Goal: Transaction & Acquisition: Purchase product/service

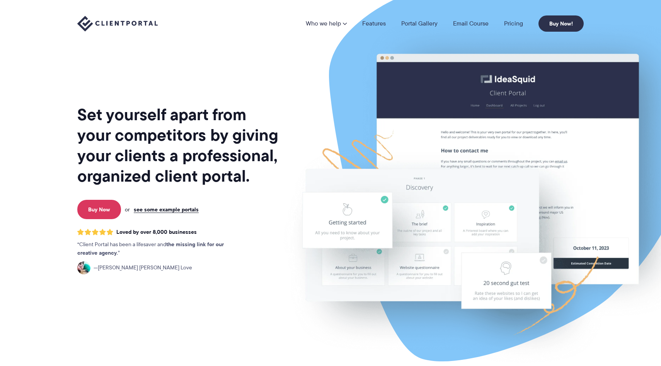
click at [502, 26] on li "Pricing" at bounding box center [513, 23] width 34 height 6
click at [504, 26] on li "Pricing" at bounding box center [513, 23] width 34 height 6
click at [508, 26] on link "Pricing" at bounding box center [513, 23] width 19 height 6
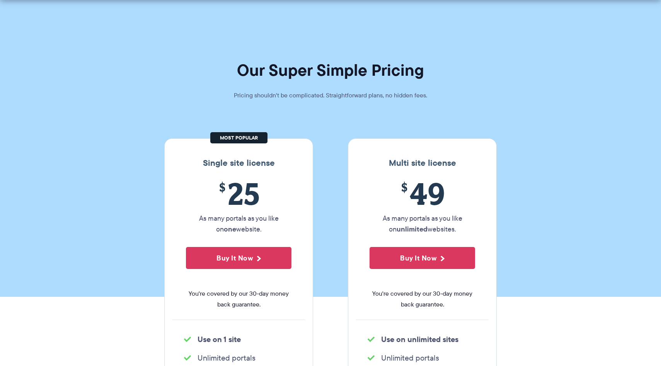
scroll to position [20, 0]
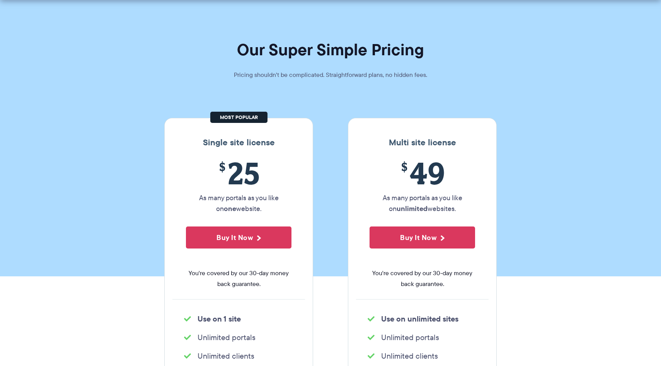
click at [260, 144] on h3 "Single site license" at bounding box center [238, 143] width 133 height 10
click at [256, 194] on p "As many portals as you like on one website." at bounding box center [239, 203] width 106 height 22
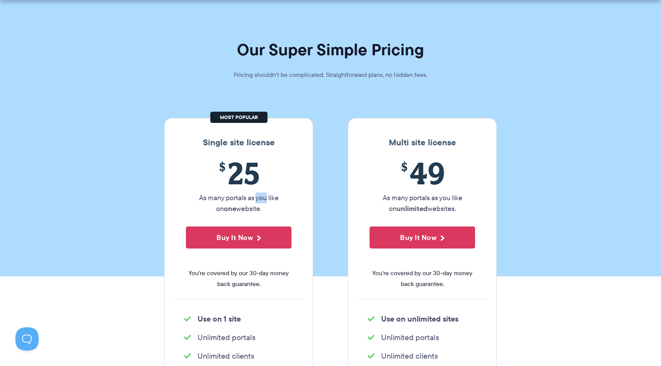
click at [256, 194] on p "As many portals as you like on one website." at bounding box center [239, 203] width 106 height 22
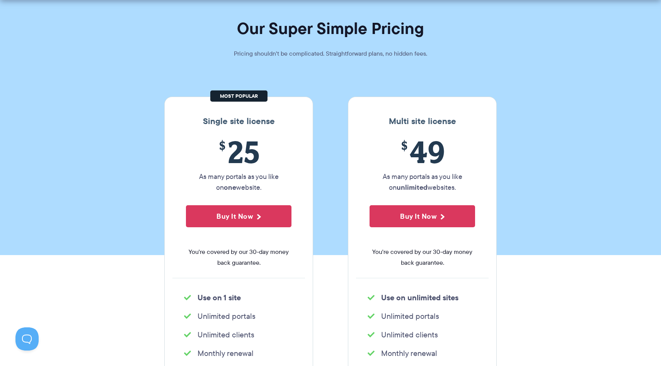
click at [257, 245] on div "$ 25 As many portals as you like on one website. Buy It Now You're covered by o…" at bounding box center [238, 206] width 133 height 144
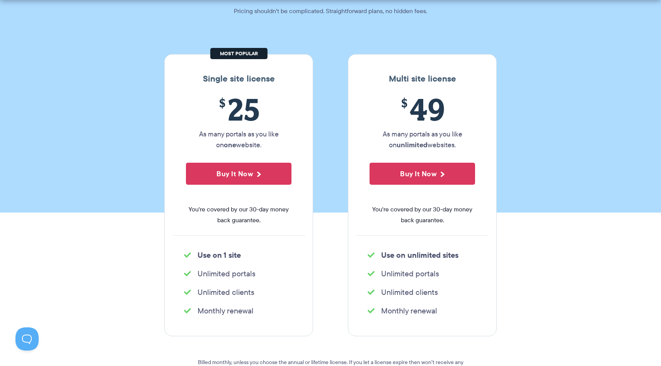
scroll to position [89, 0]
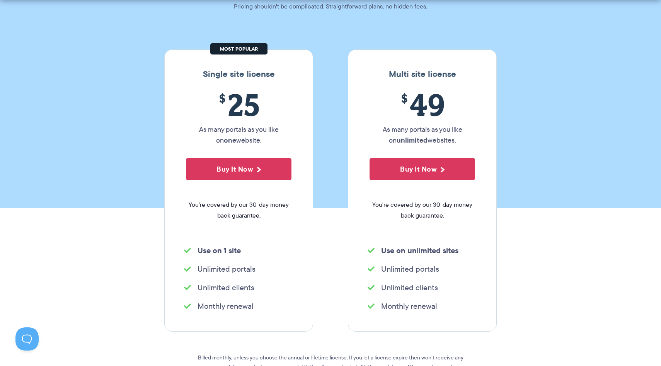
click at [245, 130] on p "As many portals as you like on one website." at bounding box center [239, 135] width 106 height 22
click at [256, 211] on span "You're covered by our 30-day money back guarantee." at bounding box center [239, 210] width 106 height 22
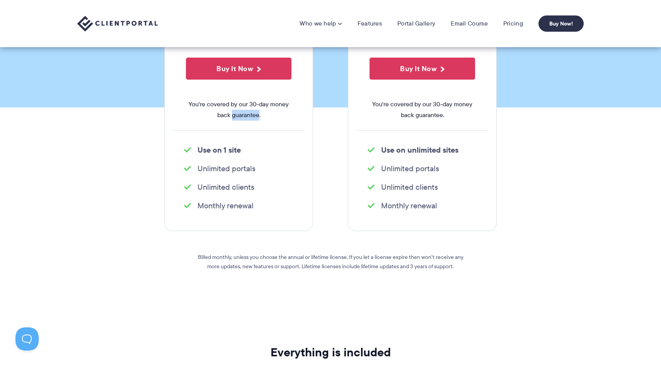
scroll to position [145, 0]
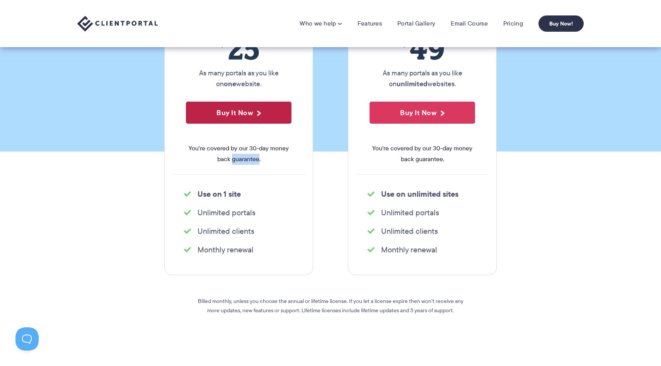
click at [262, 110] on button "Buy It Now" at bounding box center [239, 113] width 106 height 22
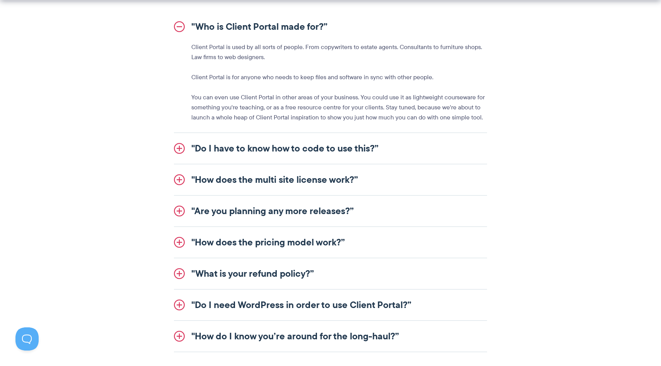
scroll to position [1019, 0]
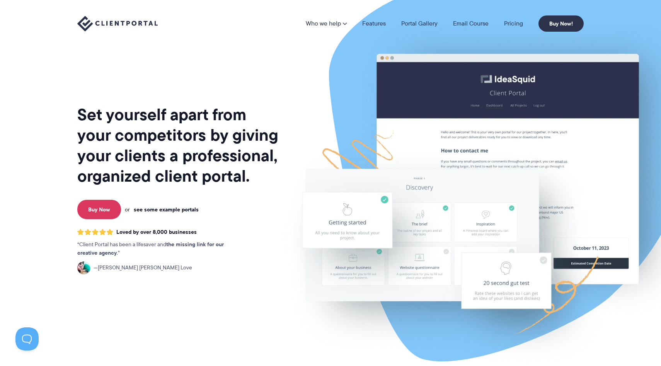
click at [177, 209] on link "see some example portals" at bounding box center [166, 209] width 65 height 7
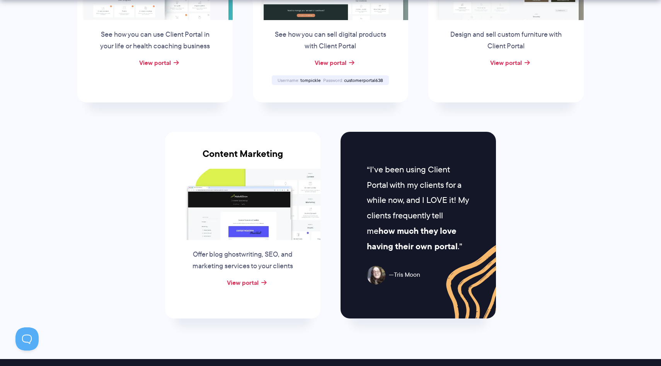
scroll to position [763, 0]
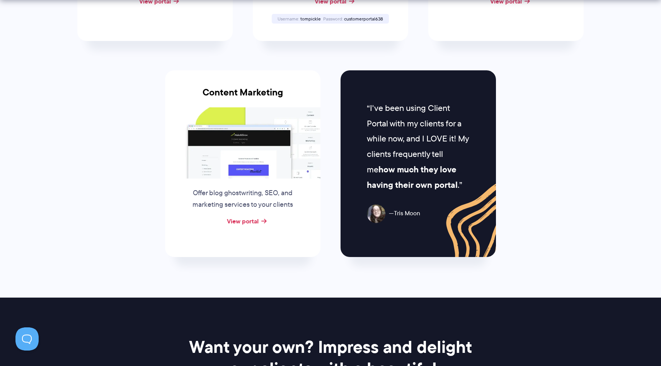
click at [255, 188] on p "Offer blog ghostwriting, SEO, and marketing services to your clients" at bounding box center [243, 198] width 118 height 23
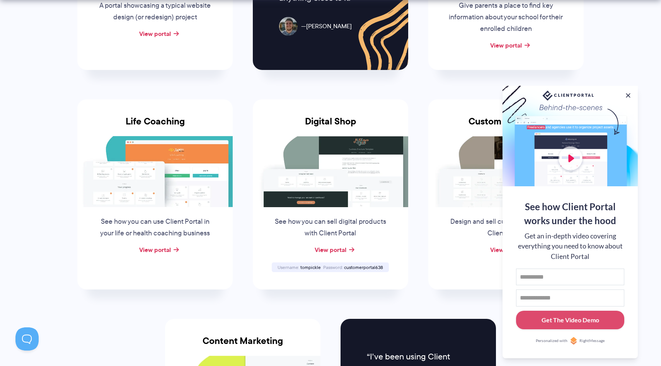
scroll to position [565, 0]
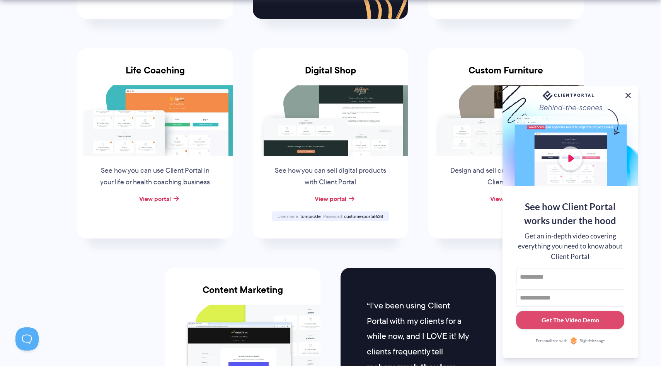
click at [631, 92] on button at bounding box center [627, 95] width 9 height 9
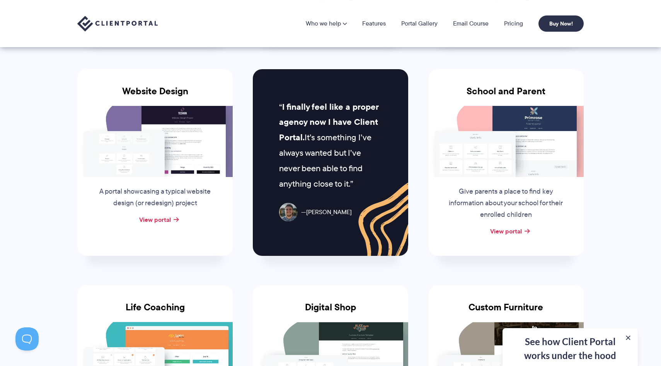
scroll to position [312, 0]
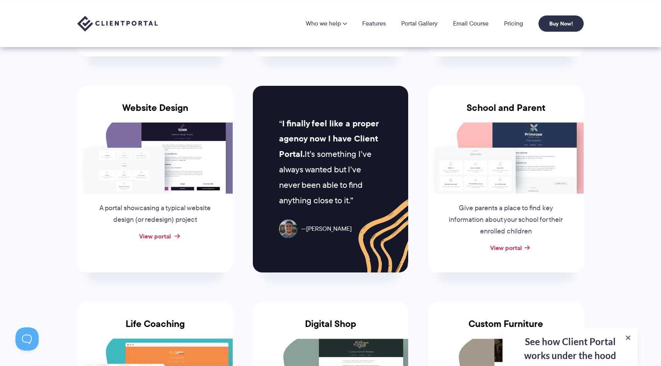
click at [145, 234] on link "View portal" at bounding box center [155, 236] width 32 height 9
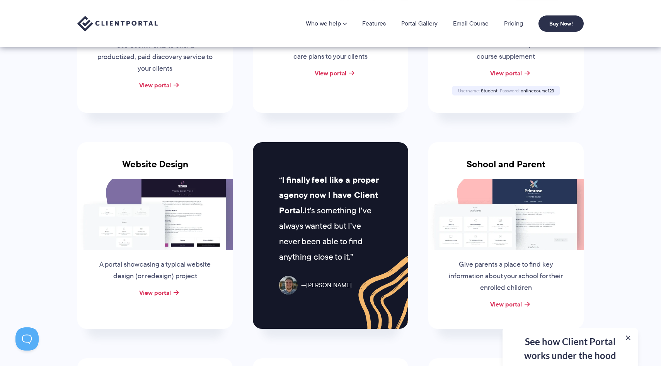
scroll to position [0, 0]
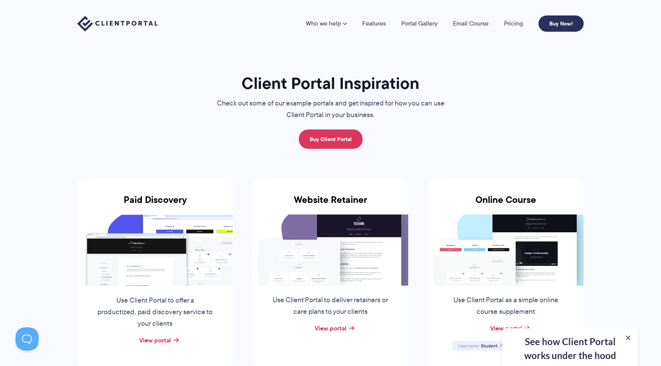
click at [553, 30] on link "Buy Now!" at bounding box center [560, 23] width 45 height 16
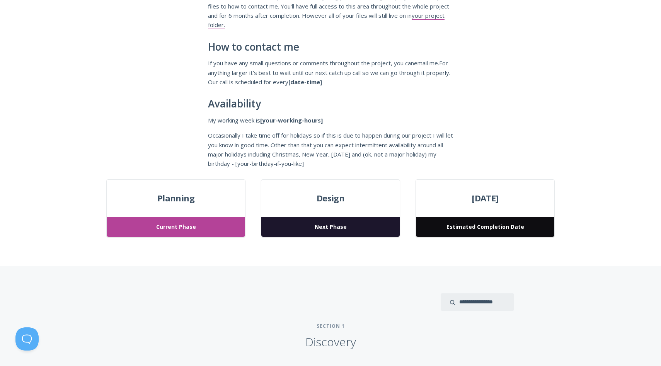
scroll to position [262, 0]
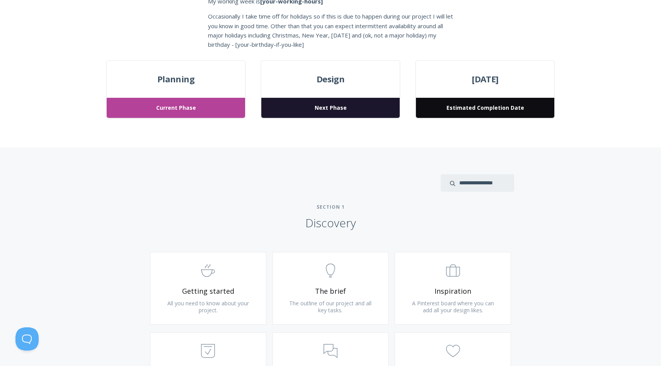
click at [310, 99] on span "Next Phase" at bounding box center [330, 108] width 138 height 20
click at [451, 94] on div "[DATE] Estimated Completion Date" at bounding box center [485, 89] width 139 height 58
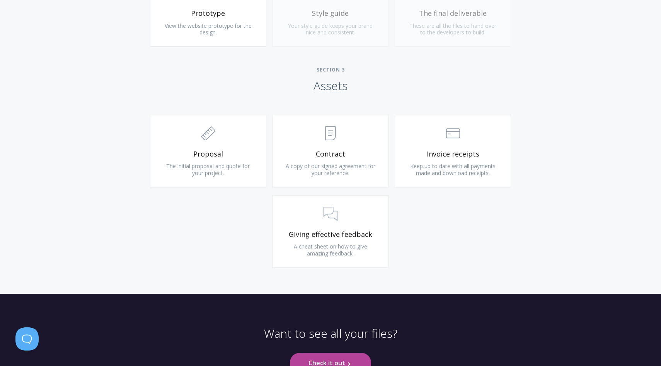
scroll to position [821, 0]
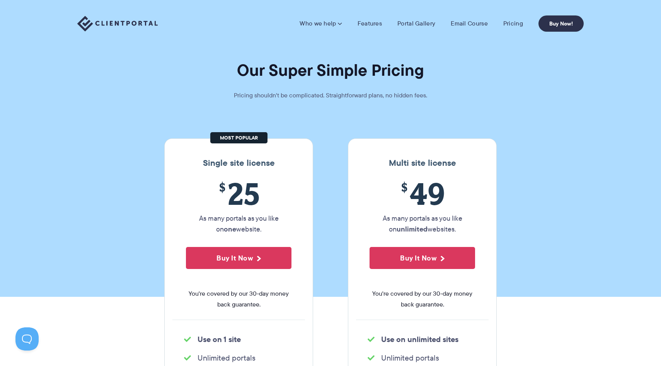
click at [262, 234] on p "As many portals as you like on one website." at bounding box center [239, 224] width 106 height 22
click at [259, 250] on button "Buy It Now" at bounding box center [239, 258] width 106 height 22
click at [409, 26] on link "Portal Gallery" at bounding box center [416, 24] width 38 height 8
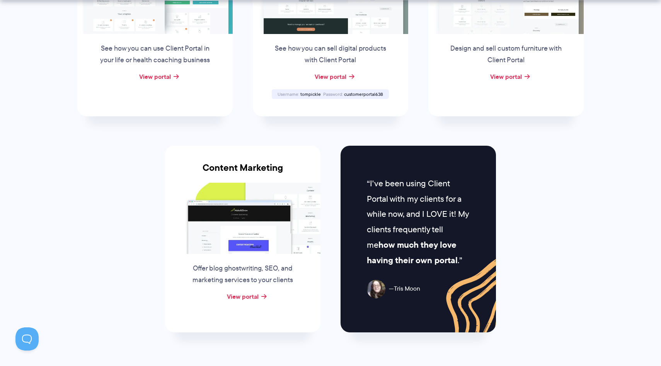
scroll to position [712, 0]
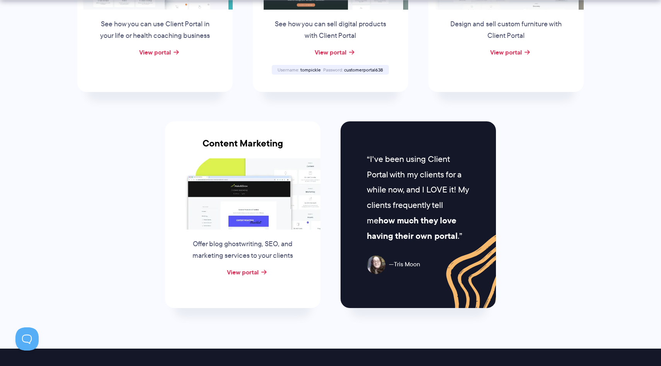
click at [254, 276] on div "Content Marketing Offer blog ghostwriting, SEO, and marketing services to your …" at bounding box center [242, 214] width 155 height 187
click at [254, 273] on link "View portal" at bounding box center [243, 271] width 32 height 9
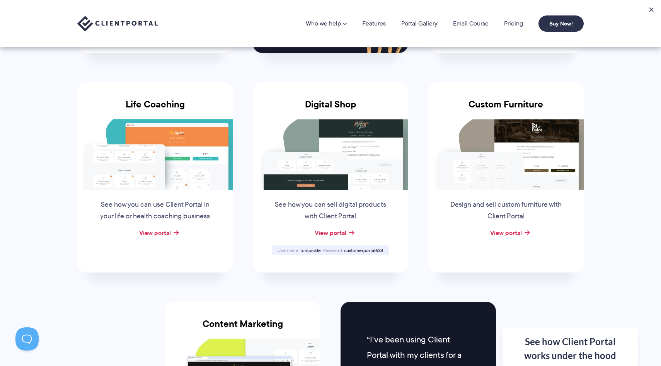
scroll to position [531, 0]
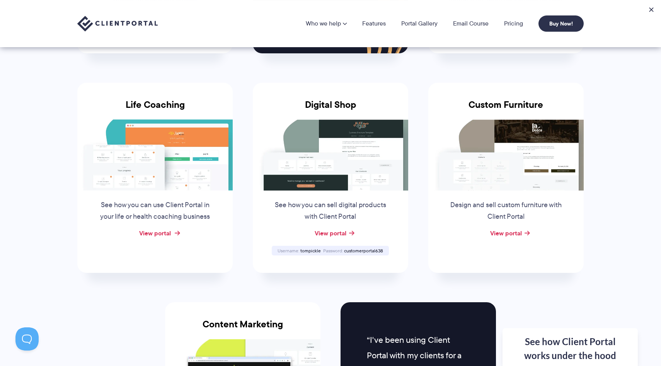
click at [169, 228] on link "View portal" at bounding box center [155, 232] width 32 height 9
click at [562, 25] on link "Buy Now!" at bounding box center [560, 23] width 45 height 16
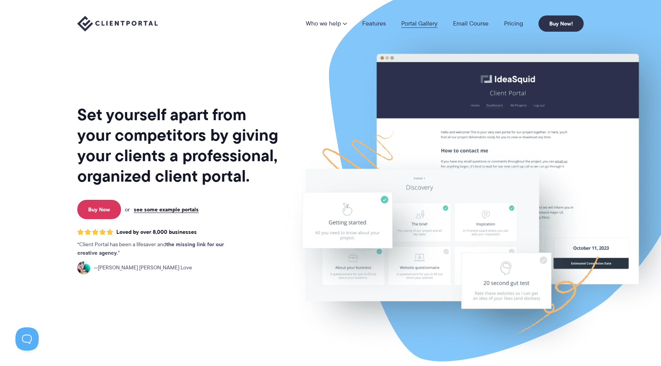
click at [424, 26] on link "Portal Gallery" at bounding box center [419, 23] width 36 height 6
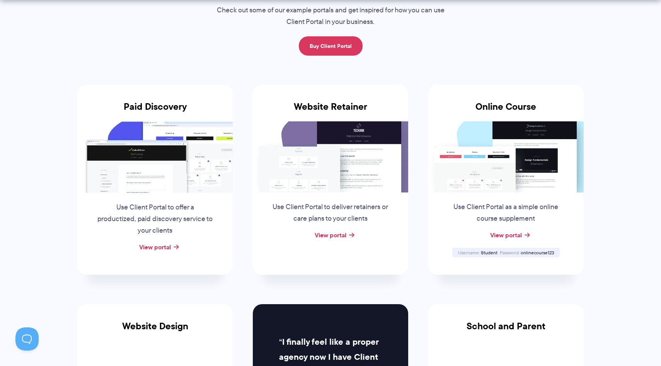
scroll to position [102, 0]
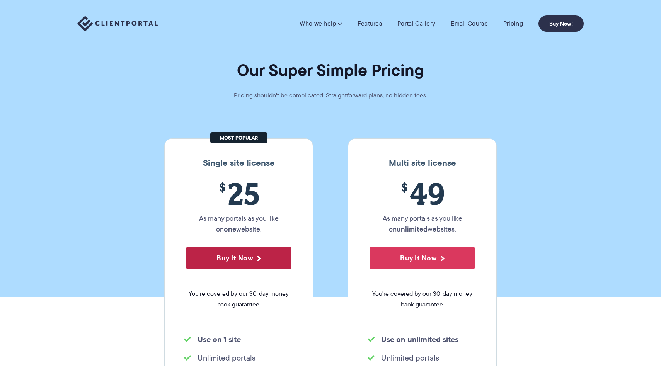
click at [254, 254] on button "Buy It Now" at bounding box center [239, 258] width 106 height 22
click at [141, 23] on img at bounding box center [117, 24] width 80 height 16
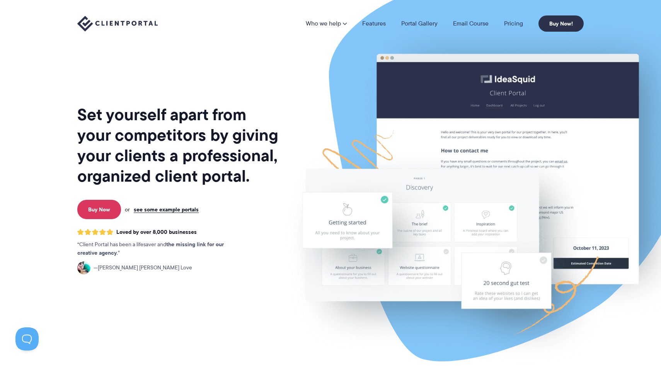
click at [141, 29] on img at bounding box center [117, 24] width 80 height 16
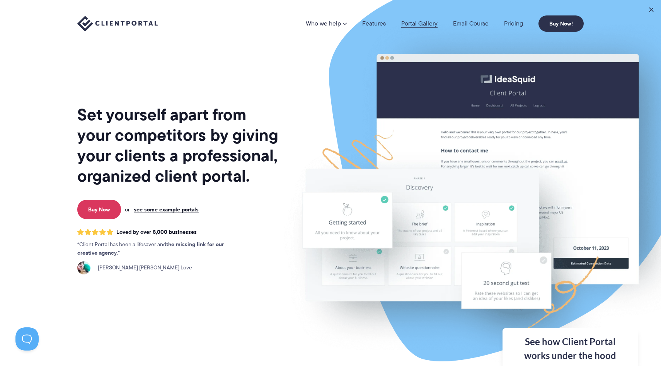
click at [419, 22] on link "Portal Gallery" at bounding box center [419, 23] width 36 height 6
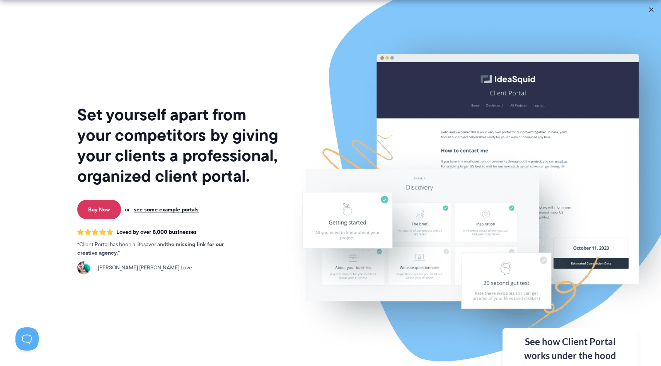
scroll to position [53, 0]
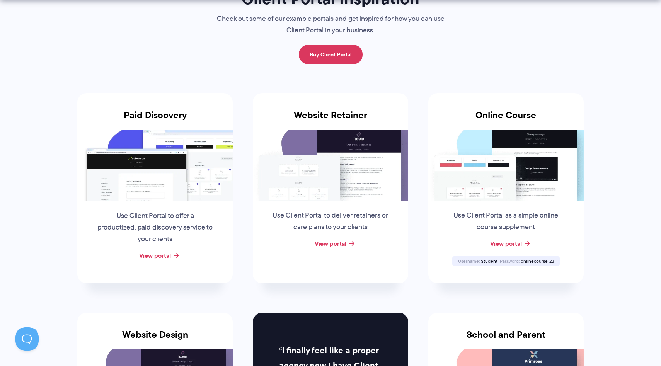
scroll to position [85, 0]
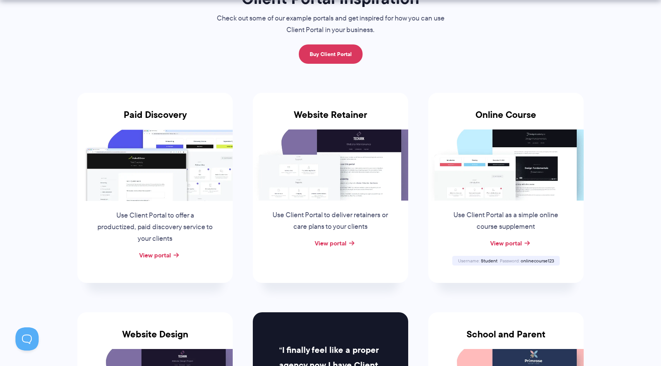
click at [315, 204] on div "Use Client Portal to deliver retainers or care plans to your clients" at bounding box center [330, 219] width 133 height 37
click at [325, 242] on link "View portal" at bounding box center [331, 242] width 32 height 9
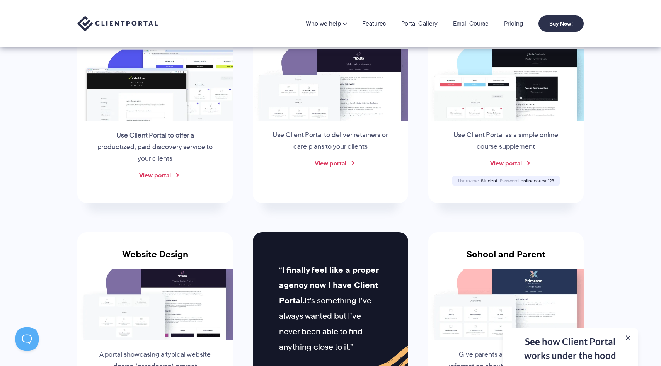
scroll to position [162, 0]
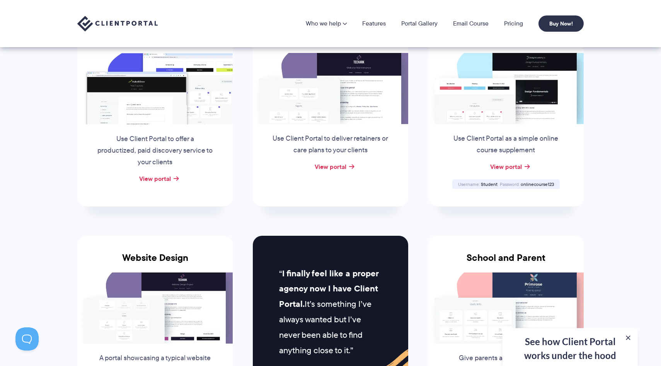
click at [334, 172] on div "Website Retainer Use Client Portal to deliver retainers or care plans to your c…" at bounding box center [330, 111] width 155 height 190
click at [334, 163] on link "View portal" at bounding box center [331, 166] width 32 height 9
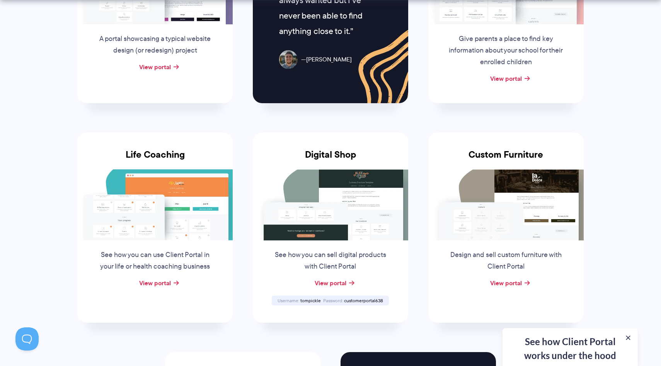
scroll to position [546, 0]
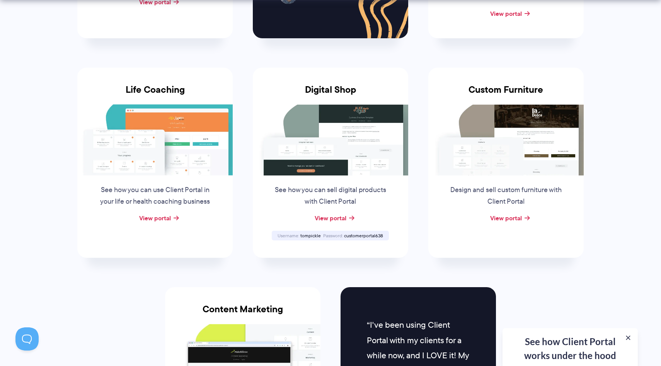
click at [171, 211] on div "See how you can use Client Portal in your life or health coaching business" at bounding box center [155, 193] width 133 height 37
click at [171, 213] on div "View portal" at bounding box center [154, 219] width 155 height 12
click at [172, 219] on div "View portal" at bounding box center [154, 219] width 155 height 12
click at [165, 214] on link "View portal" at bounding box center [155, 217] width 32 height 9
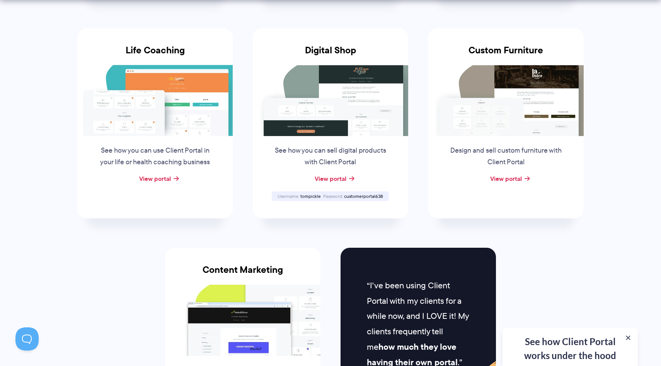
scroll to position [593, 0]
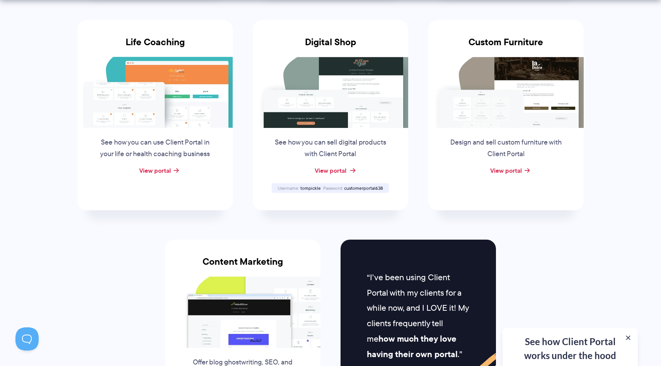
click at [344, 169] on link "View portal" at bounding box center [331, 170] width 32 height 9
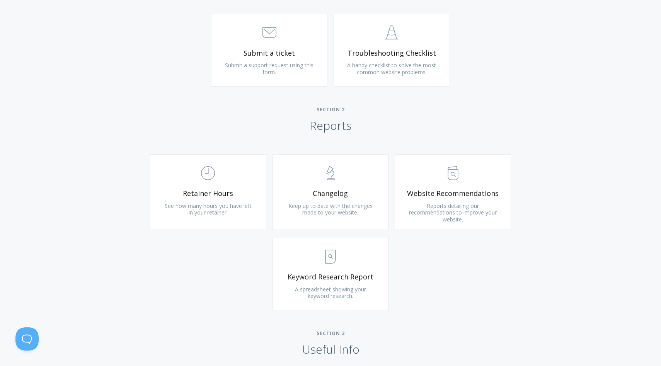
scroll to position [416, 0]
